Goal: Find contact information: Find contact information

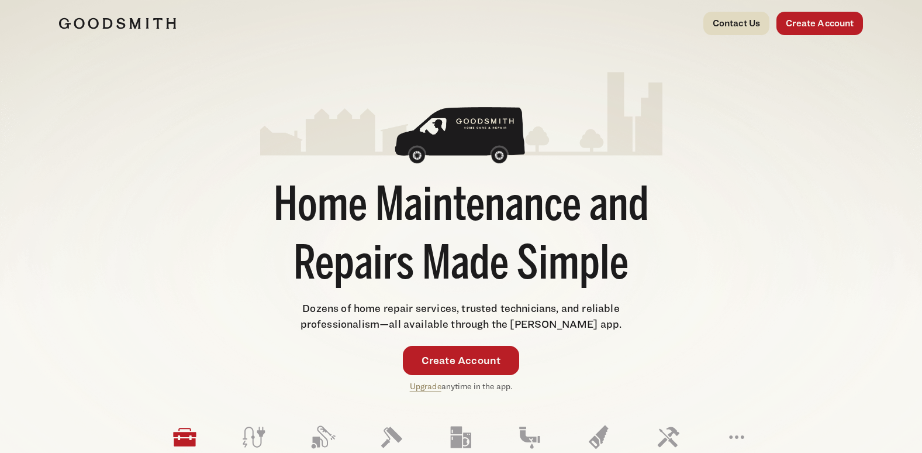
click at [732, 23] on link "Contact Us" at bounding box center [737, 23] width 67 height 23
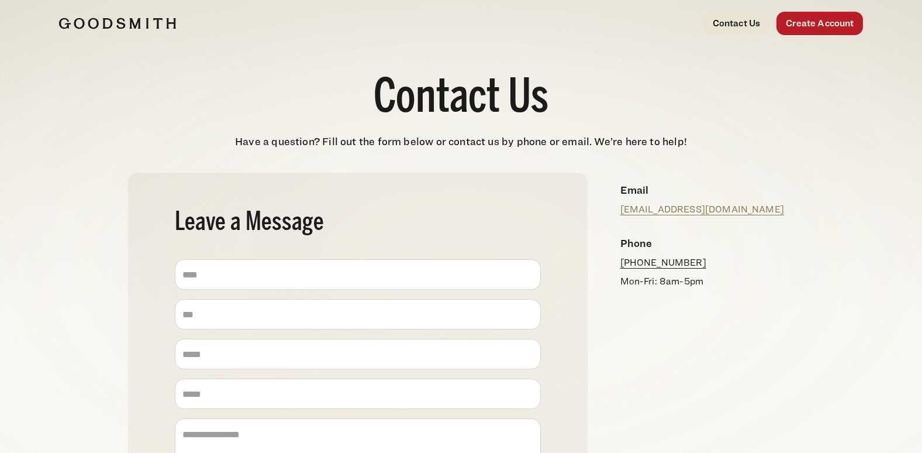
drag, startPoint x: 707, startPoint y: 261, endPoint x: 632, endPoint y: 260, distance: 74.9
click at [632, 260] on p "+1 (877) 909-2999" at bounding box center [703, 263] width 165 height 14
copy link "(877) 909-2999"
click at [140, 21] on img at bounding box center [117, 24] width 117 height 12
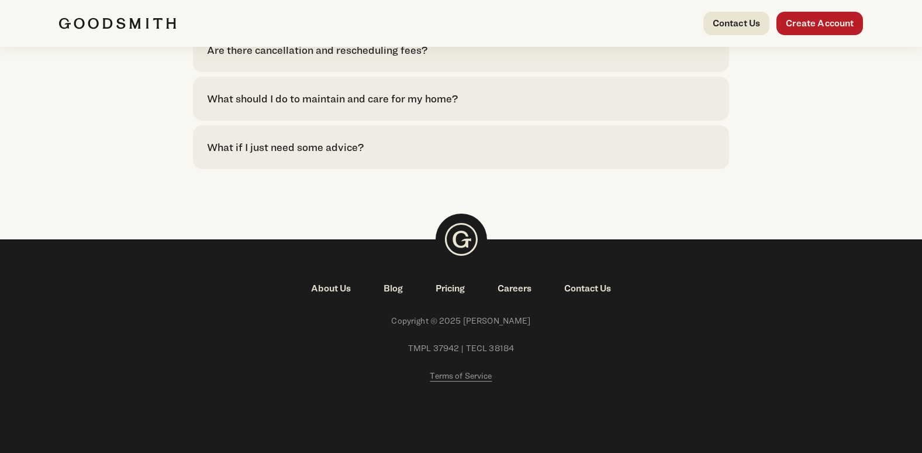
scroll to position [2749, 0]
click at [327, 288] on link "About Us" at bounding box center [331, 288] width 73 height 14
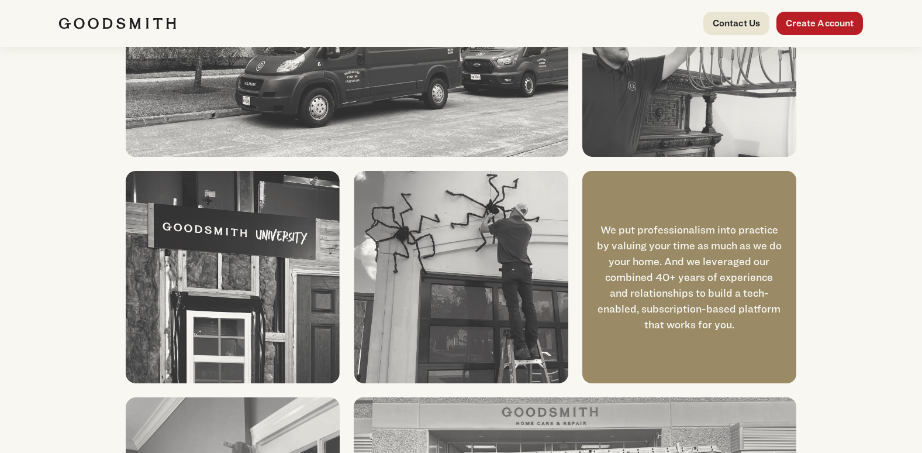
scroll to position [975, 0]
